Goal: Contribute content

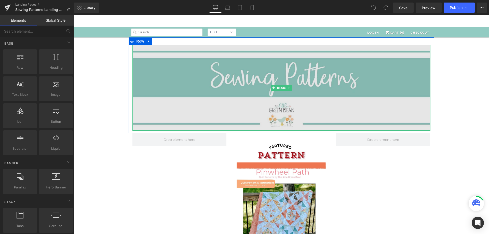
scroll to position [127, 0]
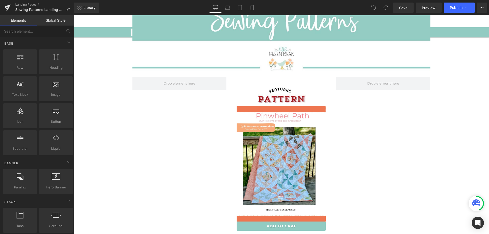
click at [277, 149] on img at bounding box center [280, 163] width 89 height 115
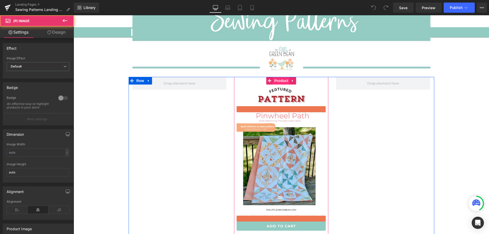
click at [278, 78] on span "Product" at bounding box center [281, 81] width 17 height 8
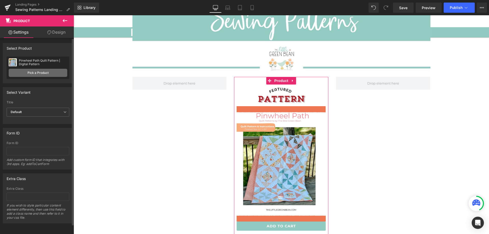
click at [38, 74] on link "Pick a Product" at bounding box center [38, 73] width 59 height 8
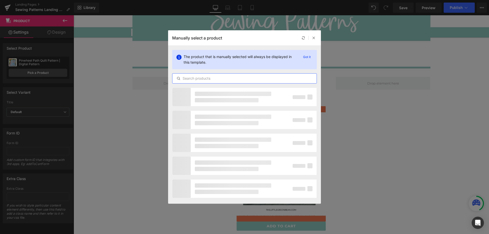
click at [205, 81] on input "text" at bounding box center [244, 78] width 144 height 6
type input "sweater garland"
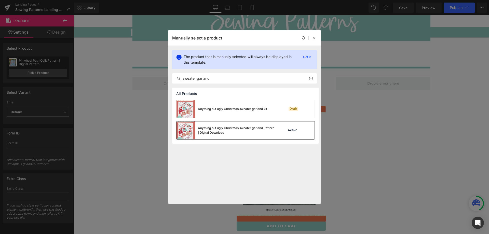
click at [208, 135] on div "Anything but ugly Christmas sweater garland Pattern | Digital Download" at bounding box center [225, 130] width 98 height 18
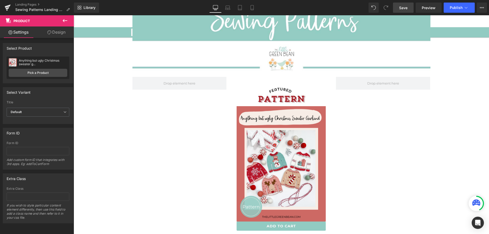
click at [398, 6] on link "Save" at bounding box center [403, 8] width 21 height 10
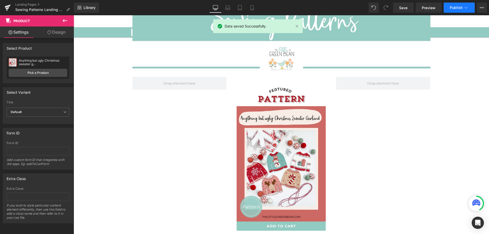
click at [453, 9] on span "Publish" at bounding box center [455, 8] width 13 height 4
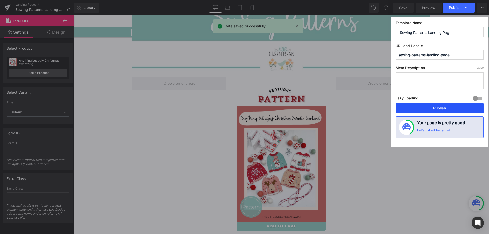
click at [415, 107] on button "Publish" at bounding box center [439, 108] width 88 height 10
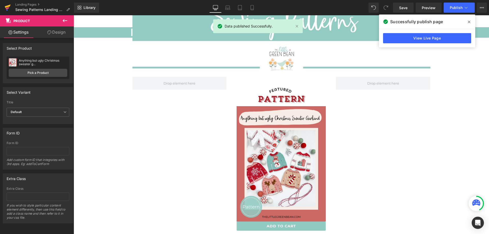
click at [11, 5] on link at bounding box center [7, 7] width 15 height 15
